Goal: Use online tool/utility: Utilize a website feature to perform a specific function

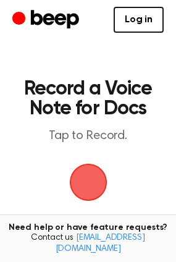
click at [91, 179] on span "button" at bounding box center [88, 182] width 69 height 69
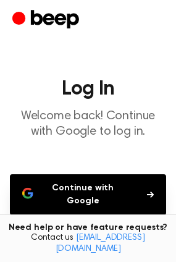
click at [157, 196] on button "Continue with Google" at bounding box center [88, 194] width 156 height 41
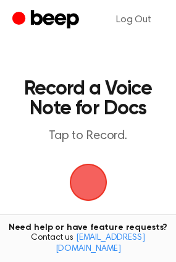
click at [93, 189] on span "button" at bounding box center [88, 182] width 69 height 69
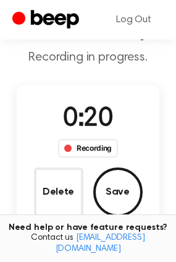
scroll to position [124, 0]
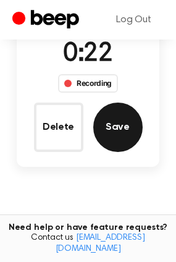
click at [123, 135] on button "Save" at bounding box center [117, 127] width 49 height 49
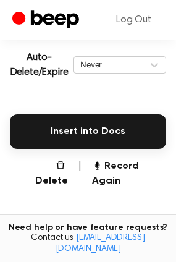
scroll to position [278, 0]
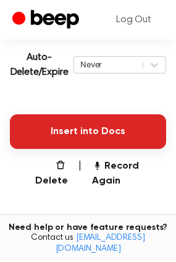
click at [97, 137] on button "Insert into Docs" at bounding box center [88, 131] width 156 height 35
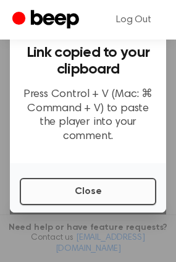
scroll to position [216, 0]
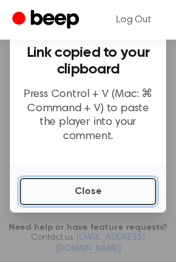
click at [88, 195] on button "Close" at bounding box center [88, 191] width 137 height 27
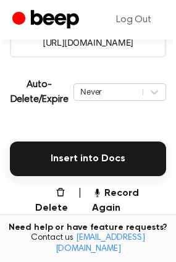
scroll to position [278, 0]
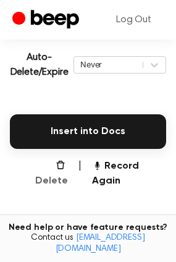
click at [43, 167] on button "Delete" at bounding box center [46, 174] width 43 height 30
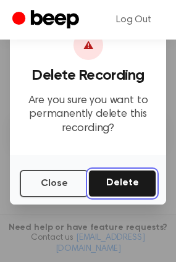
click at [125, 185] on button "Delete" at bounding box center [122, 183] width 68 height 27
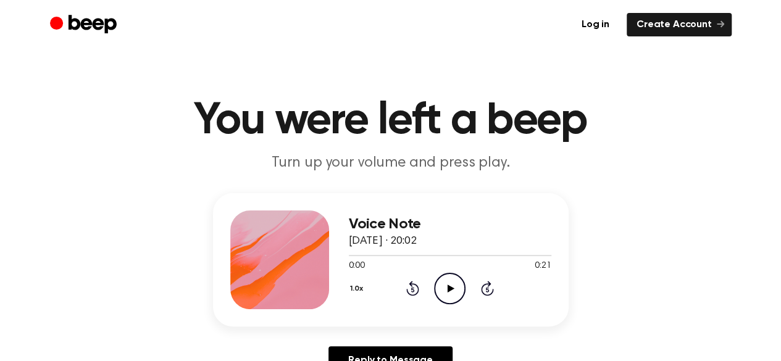
click at [455, 287] on icon "Play Audio" at bounding box center [450, 289] width 32 height 32
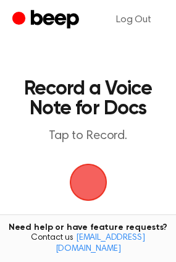
click at [90, 180] on span "button" at bounding box center [88, 182] width 62 height 62
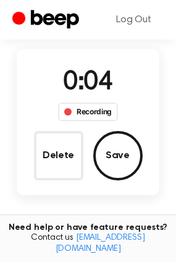
scroll to position [124, 0]
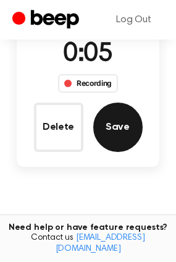
click at [114, 138] on button "Save" at bounding box center [117, 127] width 49 height 49
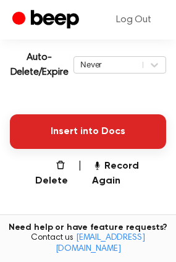
scroll to position [278, 0]
click at [83, 133] on button "Insert into Docs" at bounding box center [88, 131] width 156 height 35
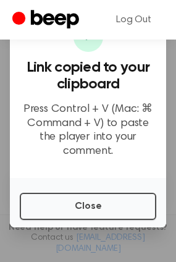
scroll to position [93, 0]
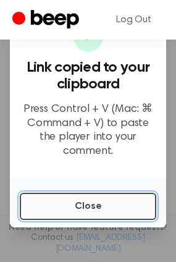
click at [88, 215] on button "Close" at bounding box center [88, 206] width 137 height 27
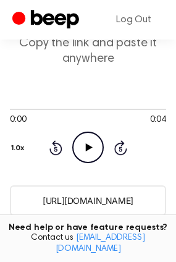
click at [100, 197] on input "https://beep.audio/sCLCaUm" at bounding box center [88, 200] width 156 height 30
click at [101, 196] on input "https://beep.audio/sCLCaUm" at bounding box center [88, 200] width 156 height 30
click at [94, 200] on input "https://beep.audio/sCLCaUm" at bounding box center [88, 200] width 156 height 30
click at [89, 196] on input "https://beep.audio/sCLCaUm" at bounding box center [88, 200] width 156 height 30
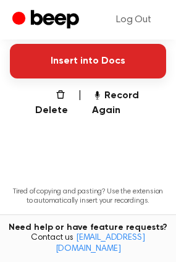
scroll to position [272, 0]
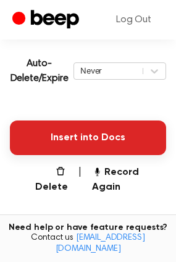
click at [106, 138] on button "Insert into Docs" at bounding box center [88, 137] width 156 height 35
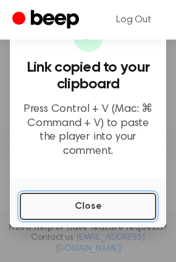
click at [93, 204] on button "Close" at bounding box center [88, 206] width 137 height 27
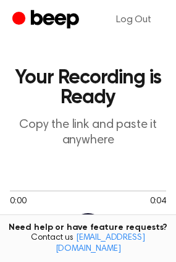
scroll to position [0, 0]
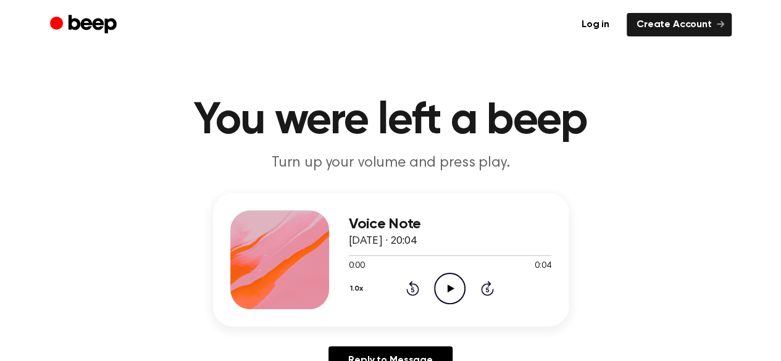
click at [450, 286] on icon at bounding box center [451, 289] width 7 height 8
